Goal: Navigation & Orientation: Find specific page/section

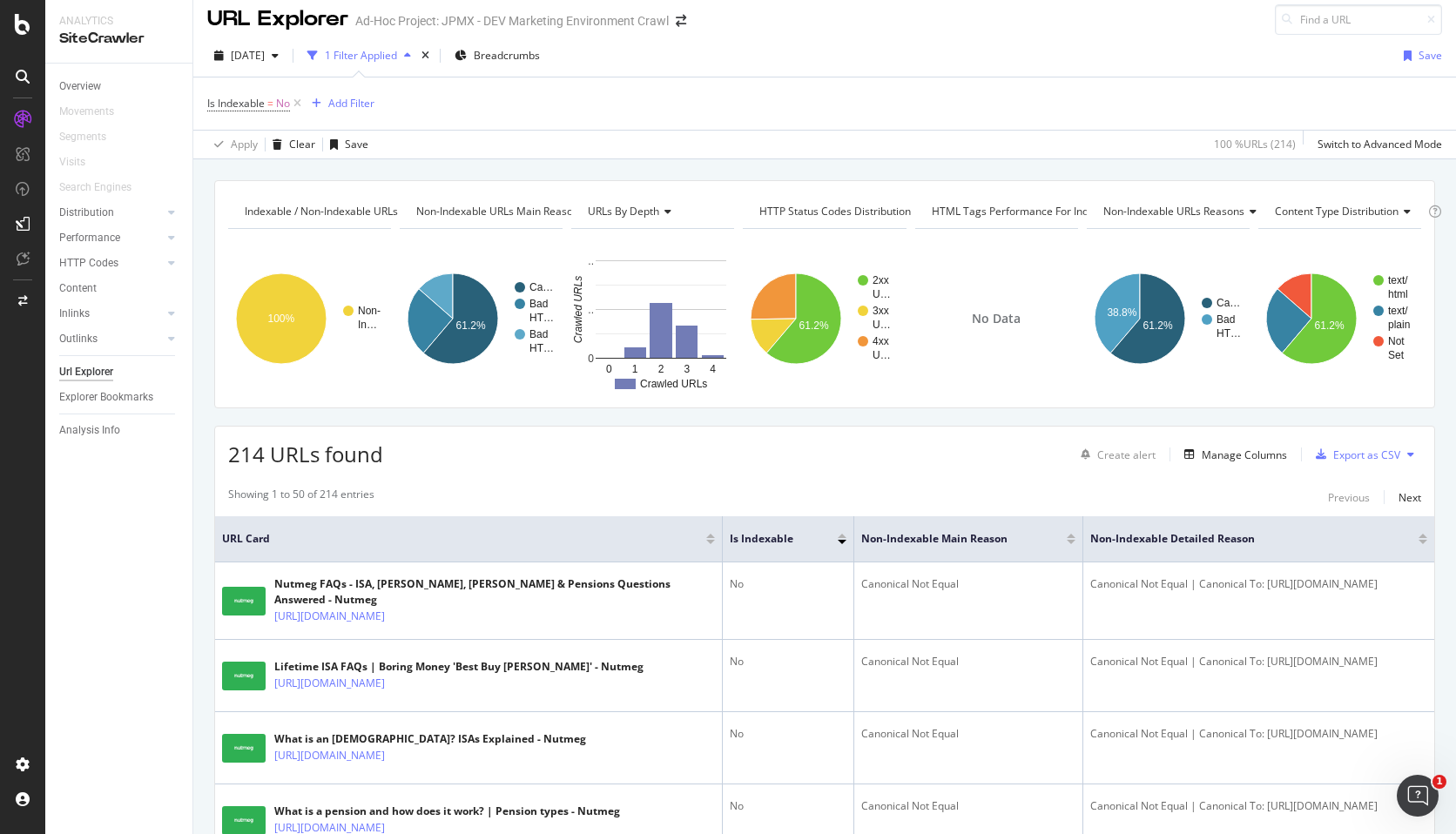
scroll to position [14, 0]
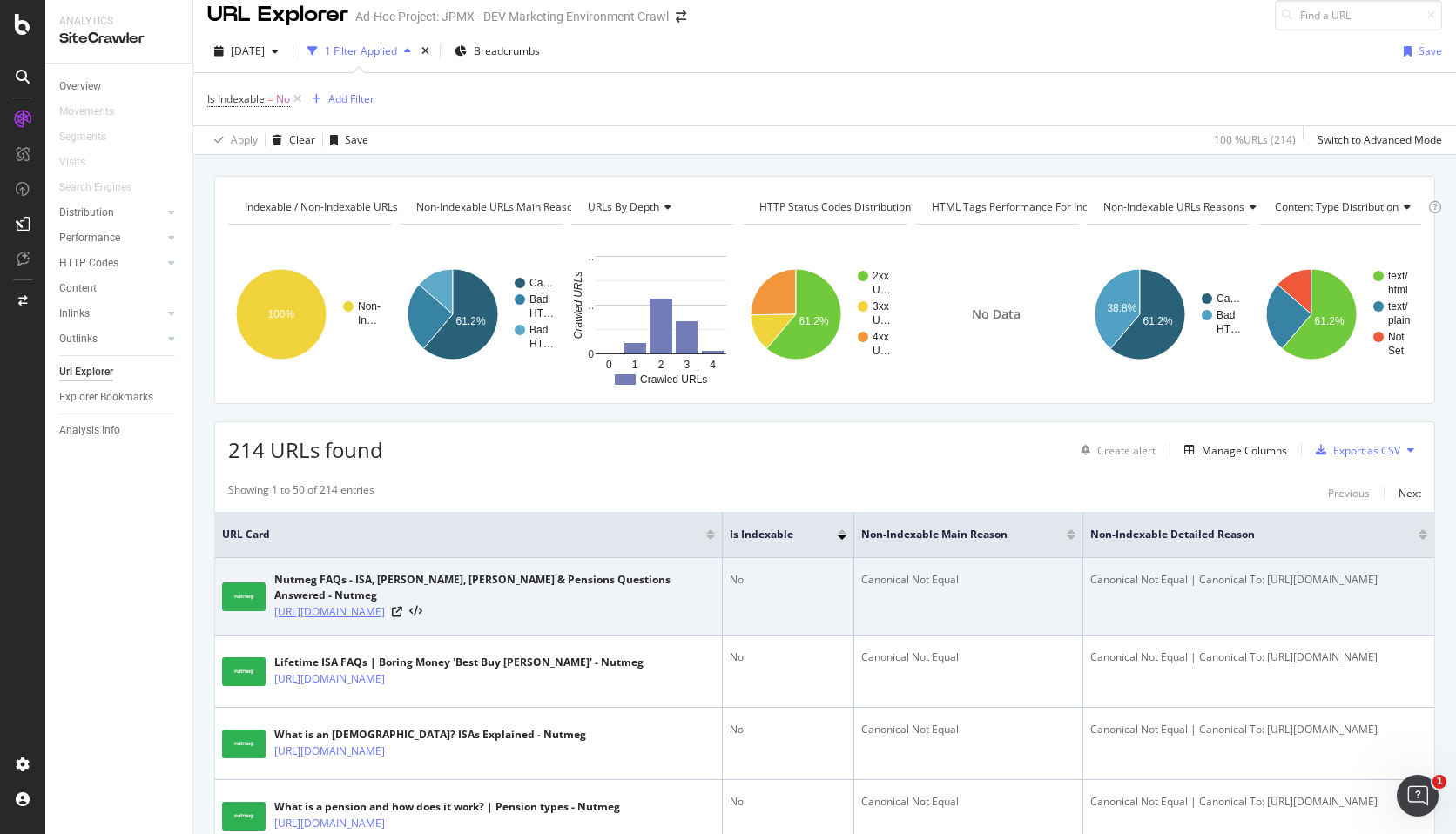
drag, startPoint x: 563, startPoint y: 615, endPoint x: 276, endPoint y: 613, distance: 287.0
click at [276, 613] on div "https://marketing.dev.personalinvesting.jpmorgan.com/faq" at bounding box center [495, 612] width 440 height 18
copy link "https://marketing.dev.personalinvesting.jpmorgan.com/faq"
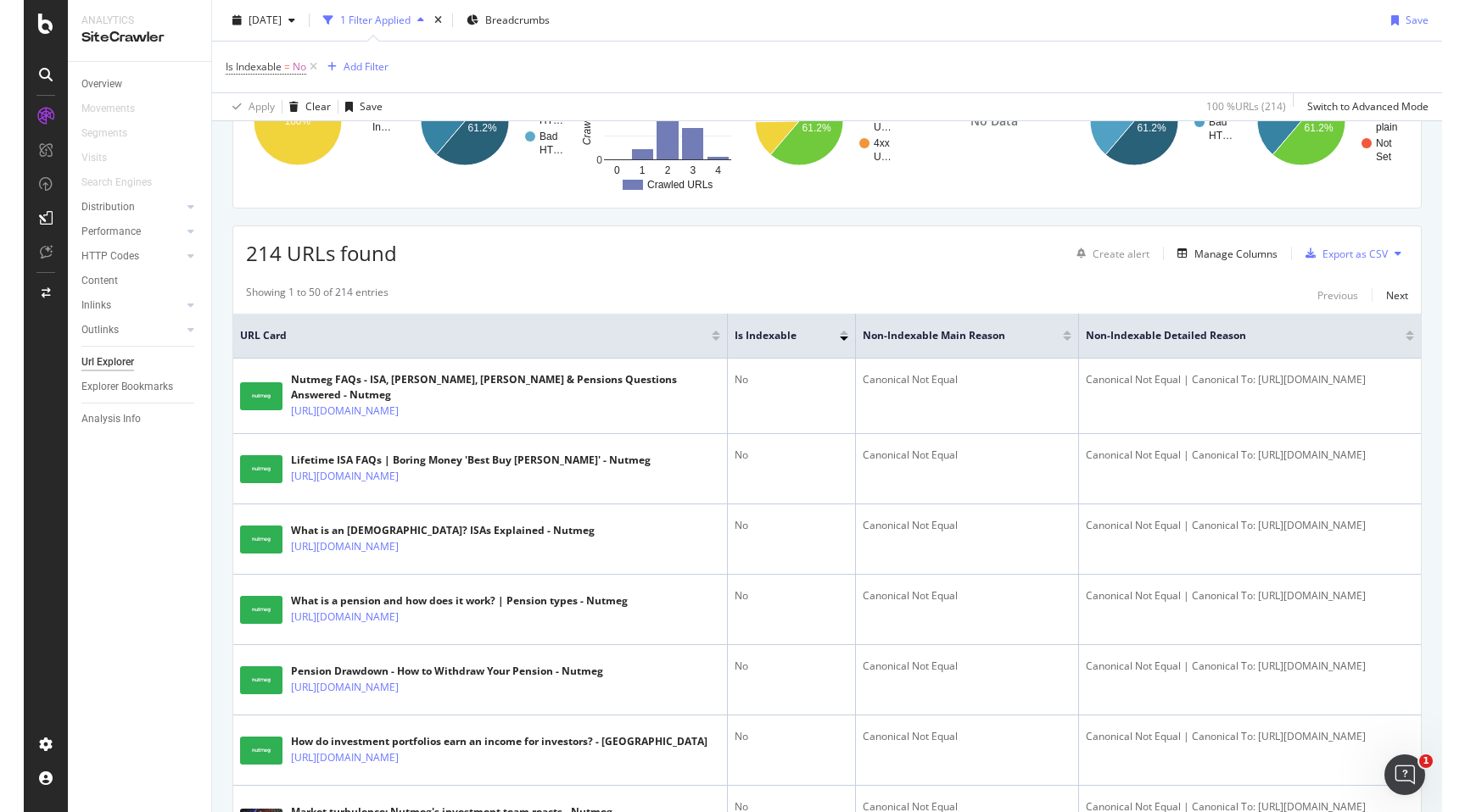
scroll to position [0, 0]
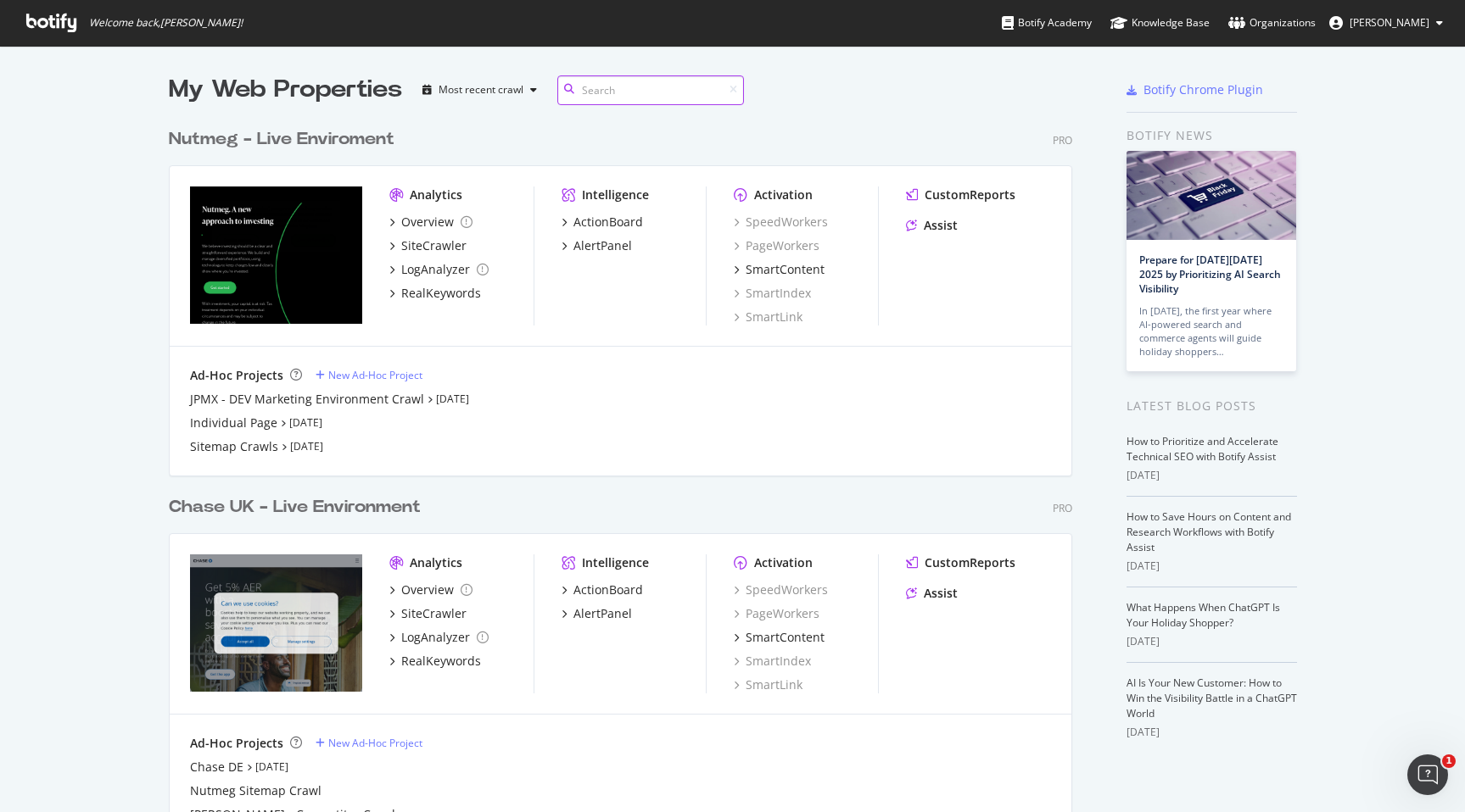
scroll to position [800, 1439]
